Goal: Task Accomplishment & Management: Manage account settings

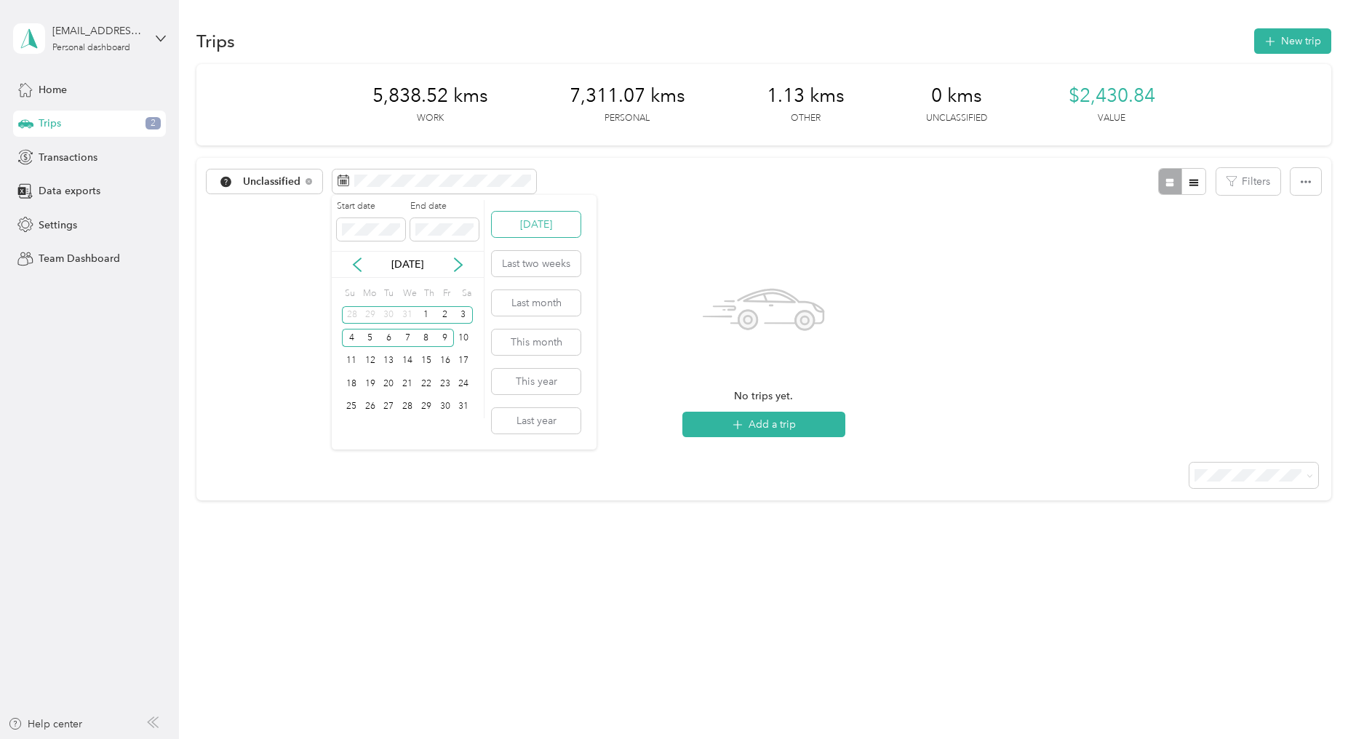
click at [549, 227] on button "[DATE]" at bounding box center [536, 224] width 89 height 25
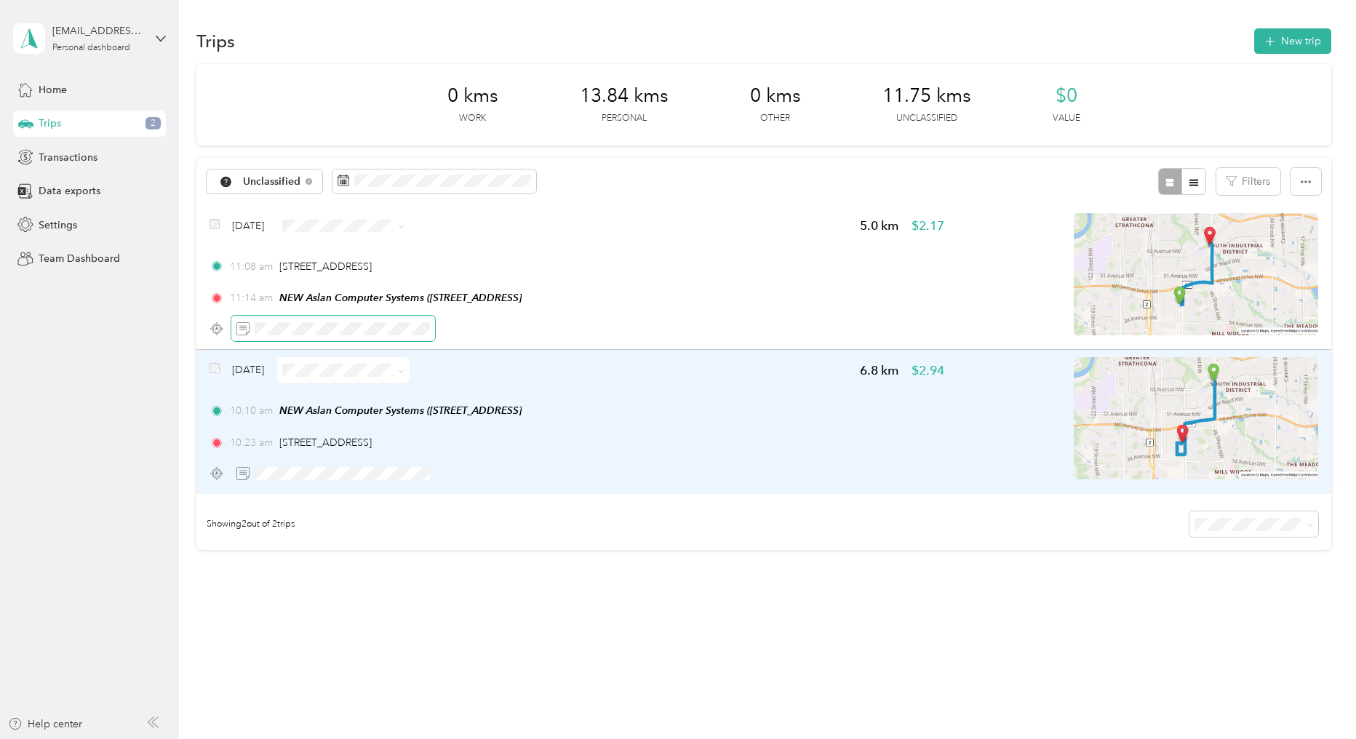
scroll to position [0, 133]
click at [299, 466] on span at bounding box center [333, 473] width 204 height 25
click at [480, 472] on icon "button" at bounding box center [479, 474] width 10 height 10
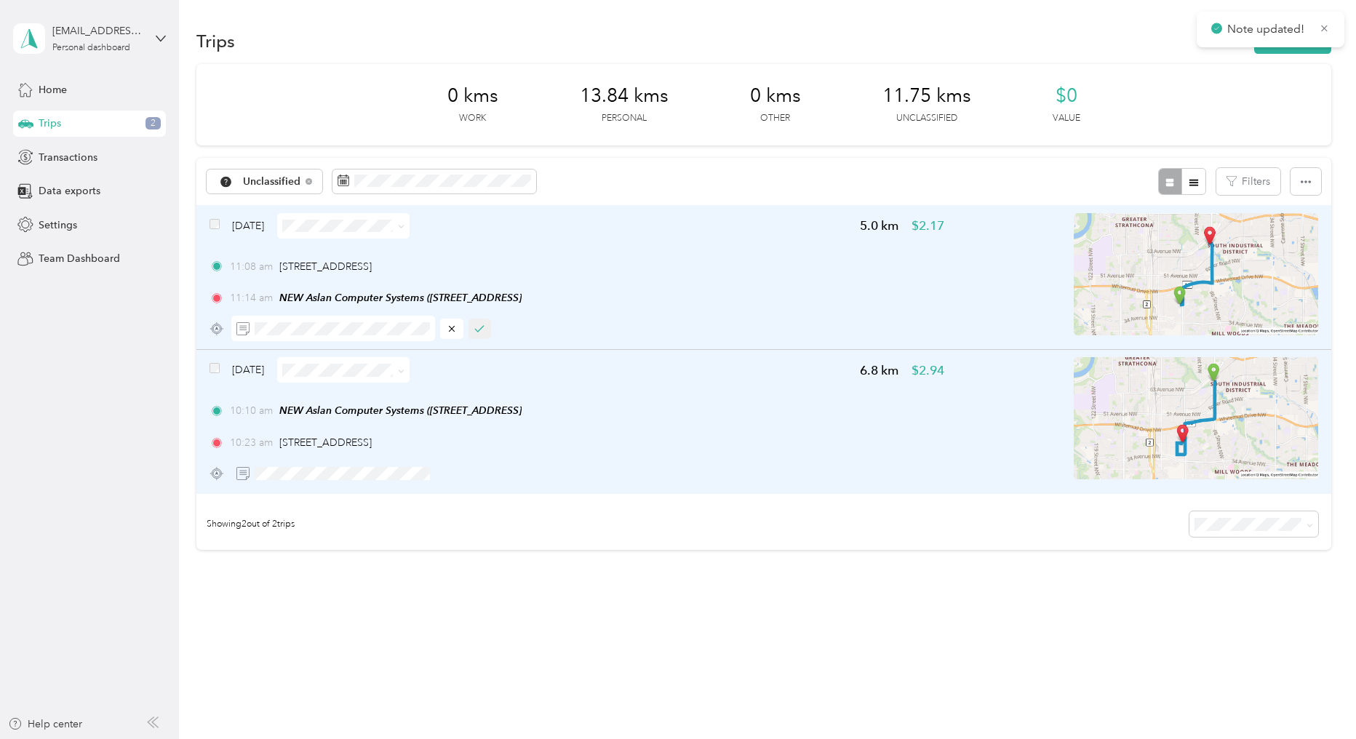
click at [483, 324] on icon "button" at bounding box center [479, 329] width 10 height 10
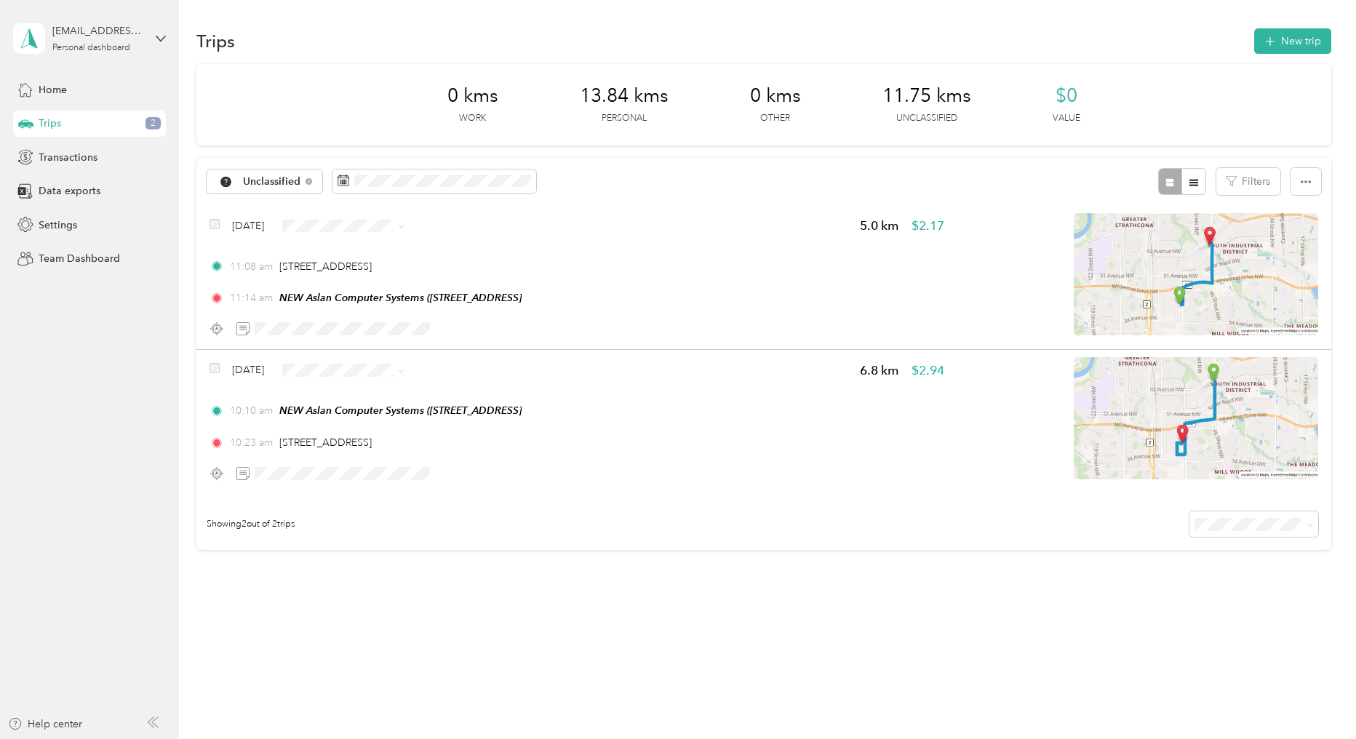
drag, startPoint x: 365, startPoint y: 421, endPoint x: 364, endPoint y: 406, distance: 15.3
click at [365, 420] on span "Personal" at bounding box center [386, 418] width 87 height 15
click at [376, 226] on div "Click to name as a Favorite Place" at bounding box center [428, 231] width 170 height 36
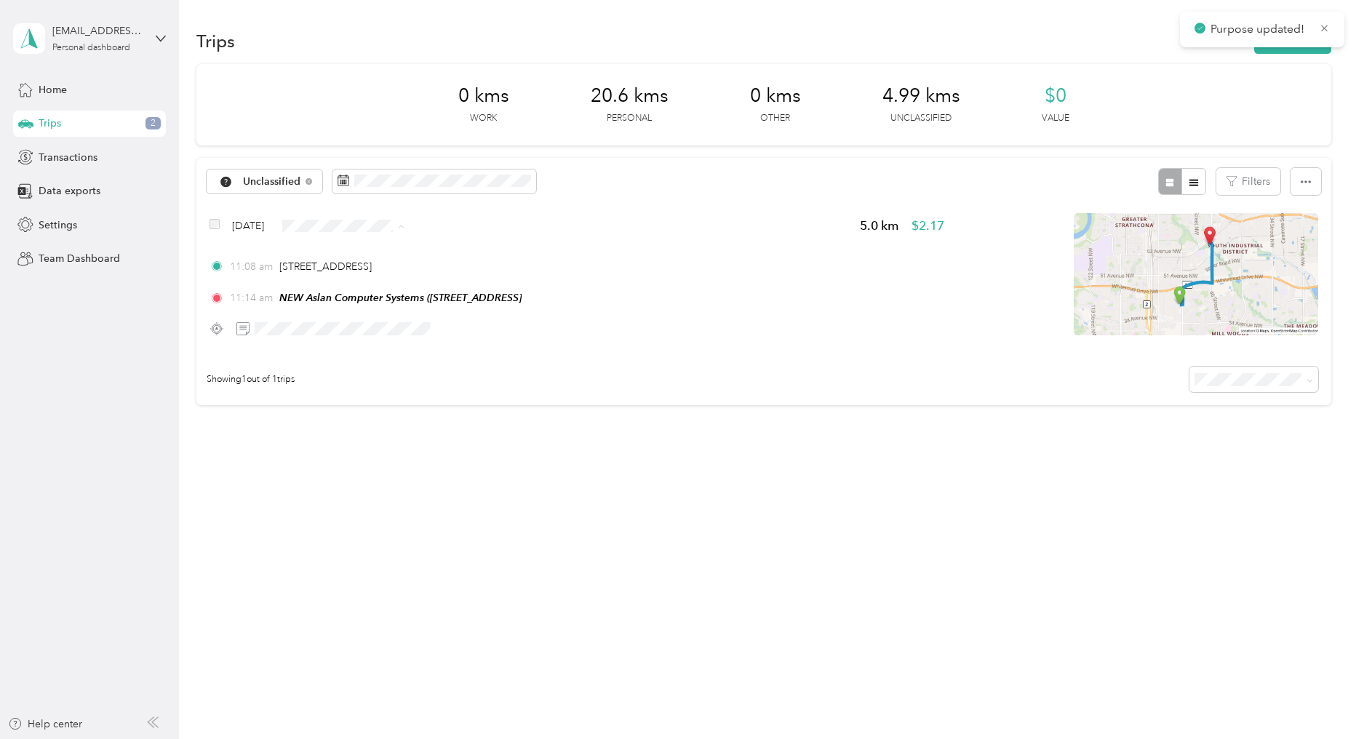
click at [365, 279] on span "Personal" at bounding box center [386, 278] width 87 height 15
